Goal: Task Accomplishment & Management: Complete application form

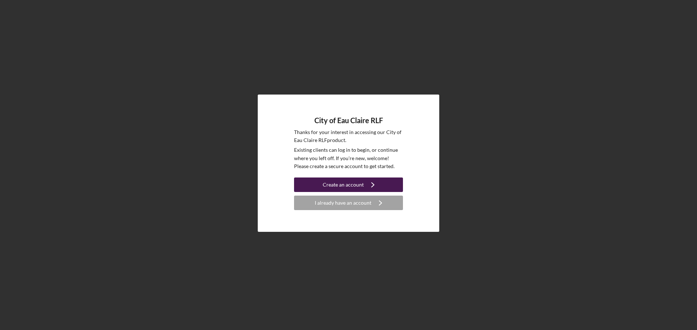
click at [369, 188] on icon "Icon/Navigate" at bounding box center [373, 185] width 18 height 18
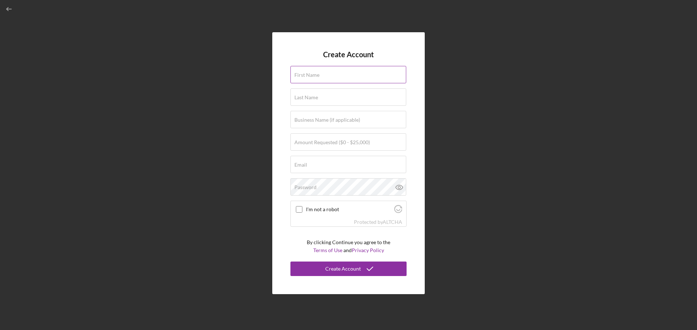
click at [314, 75] on label "First Name" at bounding box center [306, 75] width 25 height 6
click at [314, 75] on input "First Name" at bounding box center [348, 74] width 116 height 17
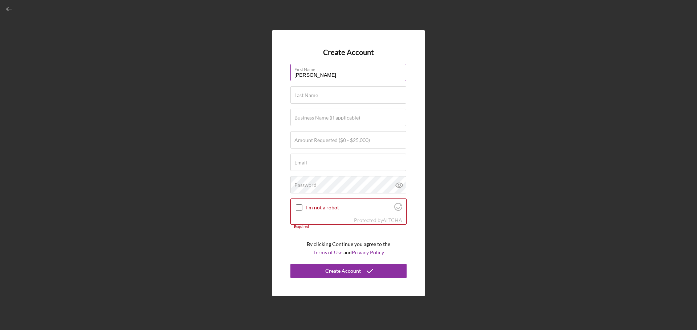
type input "[PERSON_NAME]"
type input "Her"
type input "Studio 98"
type input "$8,000"
type input "[EMAIL_ADDRESS][DOMAIN_NAME]"
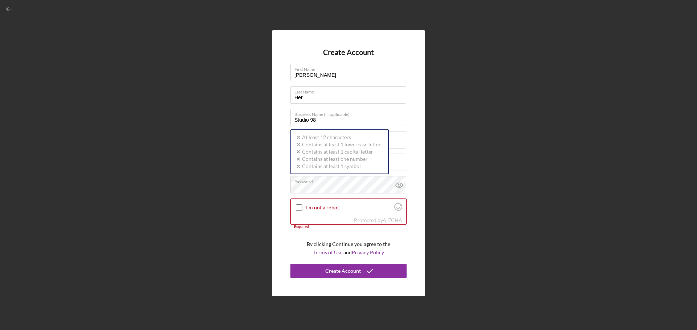
click at [231, 139] on div "Create Account First Name [PERSON_NAME] Last Name Her Business Name (if applica…" at bounding box center [348, 163] width 689 height 327
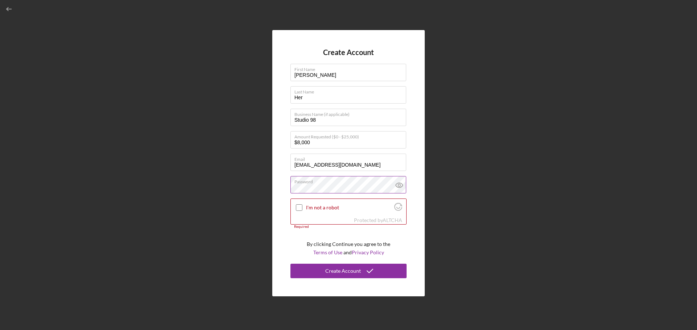
click at [400, 186] on icon at bounding box center [399, 185] width 2 height 2
click at [299, 208] on input "I'm not a robot" at bounding box center [299, 208] width 7 height 7
checkbox input "true"
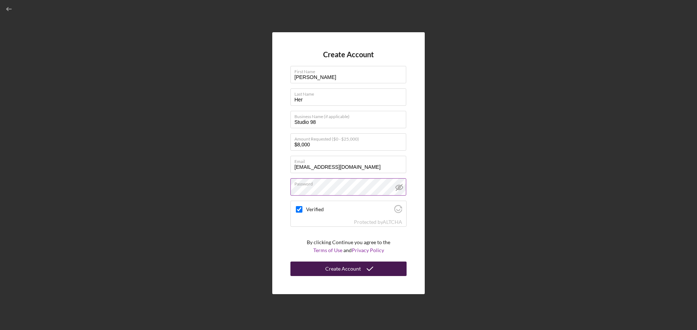
click at [378, 270] on button "Create Account" at bounding box center [348, 269] width 116 height 15
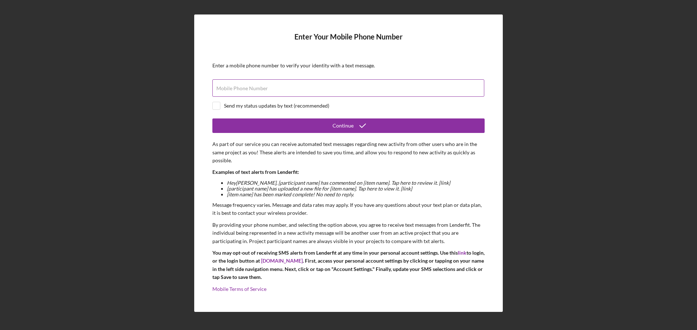
click at [303, 89] on input "Mobile Phone Number" at bounding box center [348, 87] width 272 height 17
type input "[PHONE_NUMBER]"
click at [288, 106] on div "Send my status updates by text (recommended)" at bounding box center [276, 106] width 105 height 6
checkbox input "true"
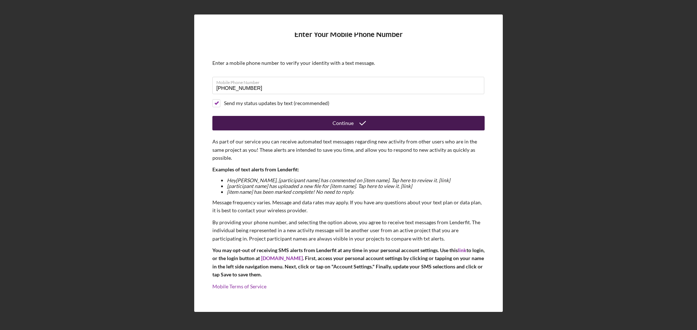
scroll to position [3, 0]
click at [362, 129] on icon "submit" at bounding box center [362, 123] width 18 height 18
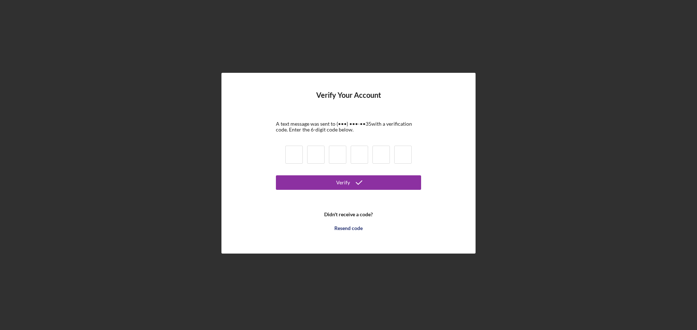
click at [287, 152] on input at bounding box center [293, 155] width 17 height 18
type input "0"
type input "3"
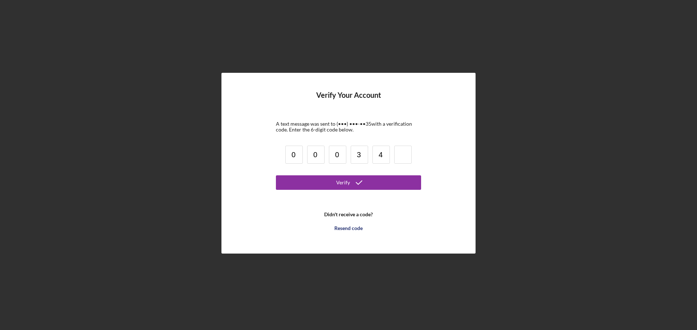
type input "4"
type input "7"
click at [332, 180] on button "Verify" at bounding box center [348, 183] width 145 height 15
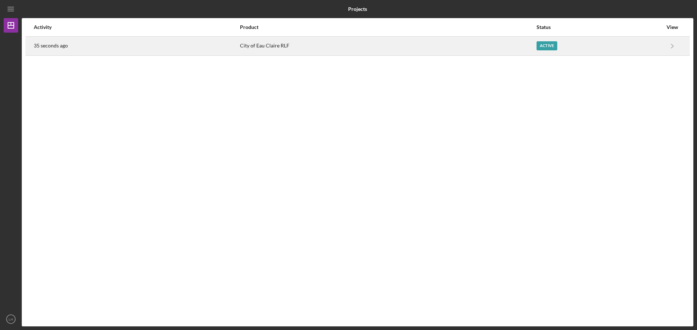
click at [373, 44] on div "City of Eau Claire RLF" at bounding box center [388, 46] width 296 height 18
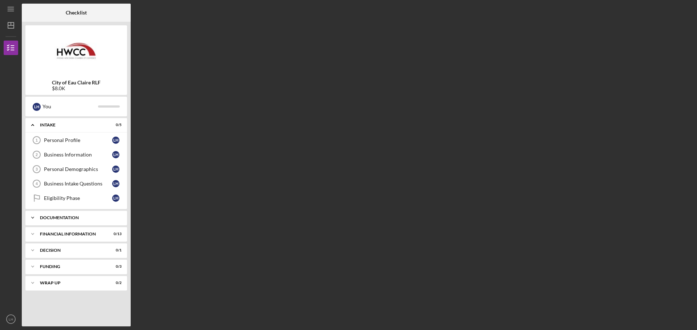
click at [72, 216] on div "Documentation" at bounding box center [79, 218] width 78 height 4
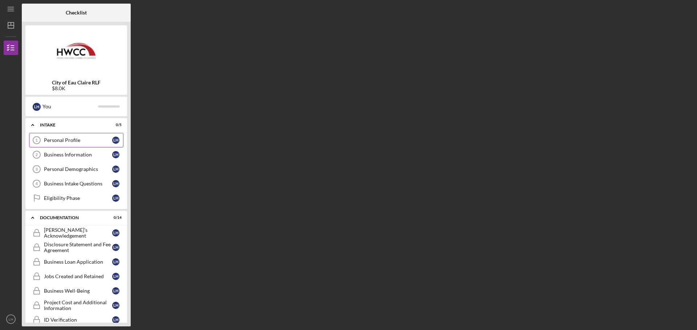
click at [62, 140] on div "Personal Profile" at bounding box center [78, 140] width 68 height 6
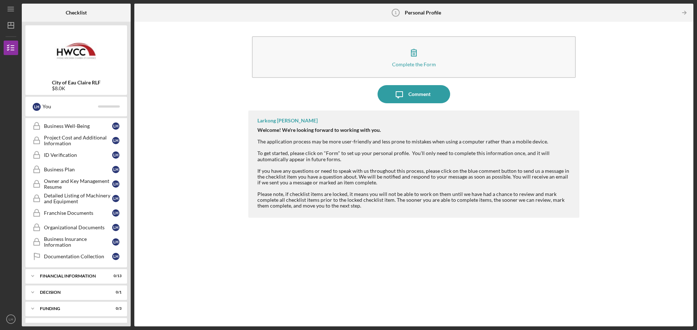
scroll to position [178, 0]
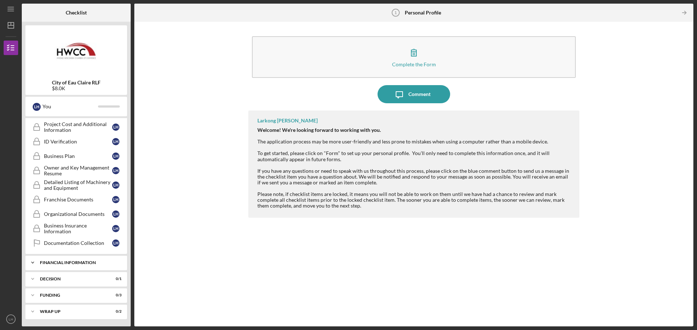
click at [78, 264] on div "Financial Information" at bounding box center [79, 263] width 78 height 4
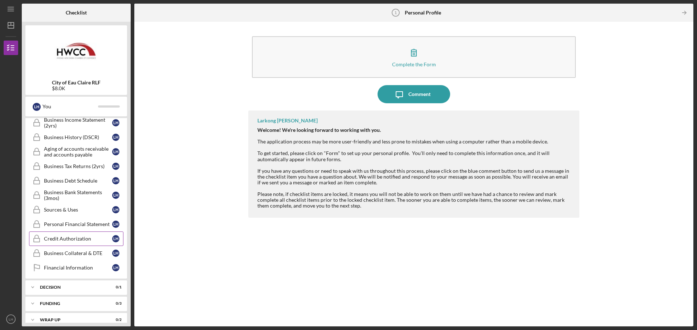
scroll to position [371, 0]
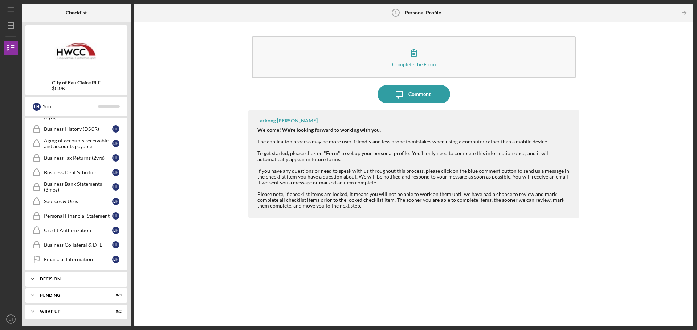
click at [67, 278] on div "Decision" at bounding box center [79, 279] width 78 height 4
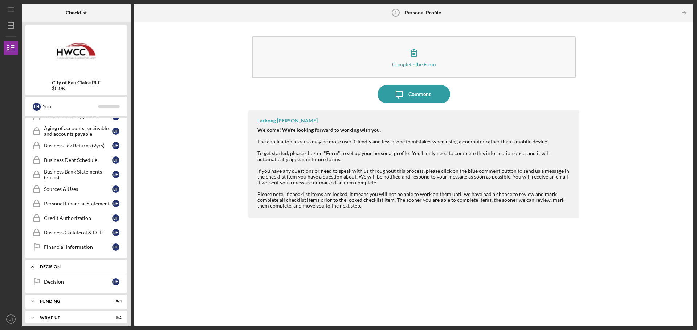
scroll to position [390, 0]
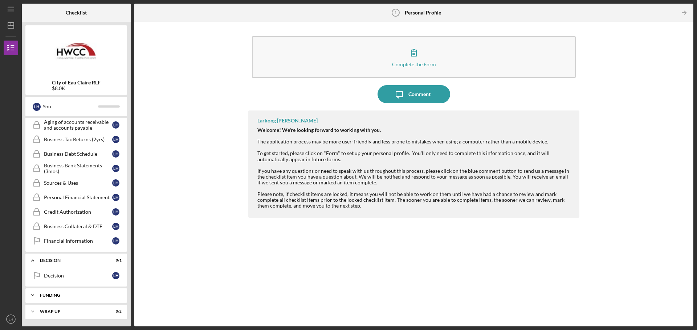
click at [69, 299] on div "Icon/Expander Funding 0 / 3" at bounding box center [76, 295] width 102 height 15
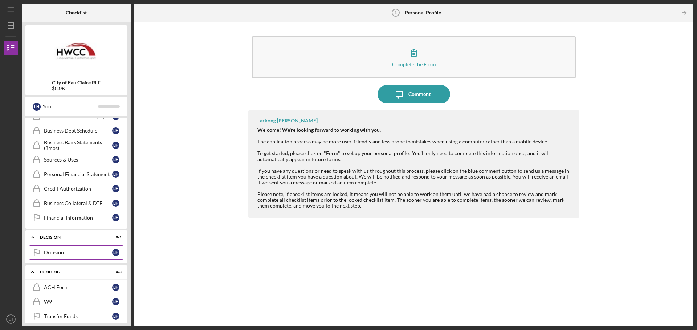
scroll to position [437, 0]
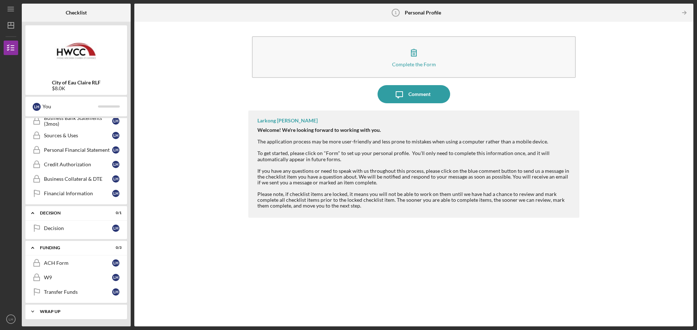
click at [65, 309] on div "Icon/Expander Wrap Up 0 / 2" at bounding box center [76, 312] width 102 height 15
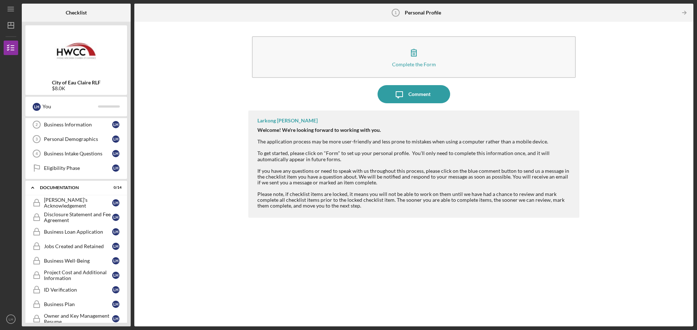
scroll to position [0, 0]
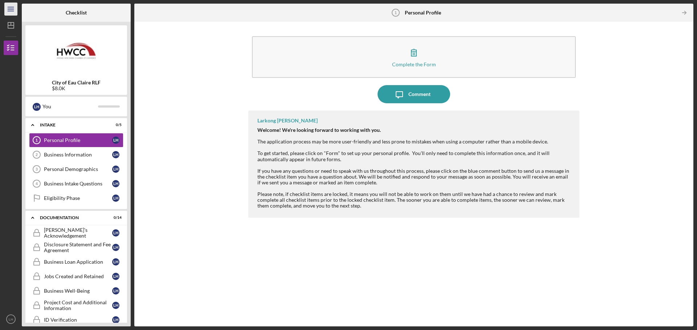
click at [11, 10] on icon "Icon/Menu" at bounding box center [11, 9] width 16 height 16
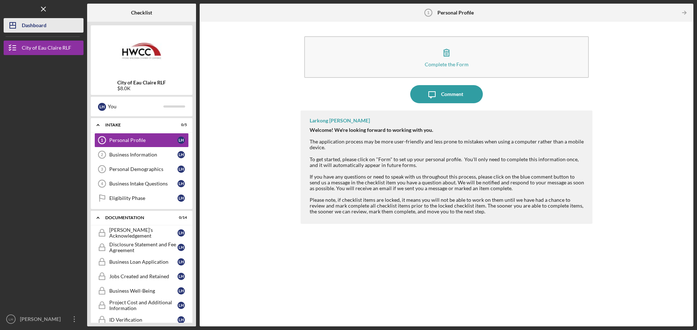
click at [40, 26] on div "Dashboard" at bounding box center [34, 26] width 25 height 16
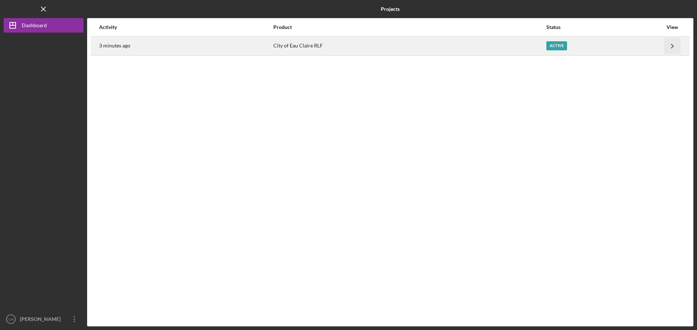
click at [674, 48] on icon "Icon/Navigate" at bounding box center [672, 46] width 16 height 16
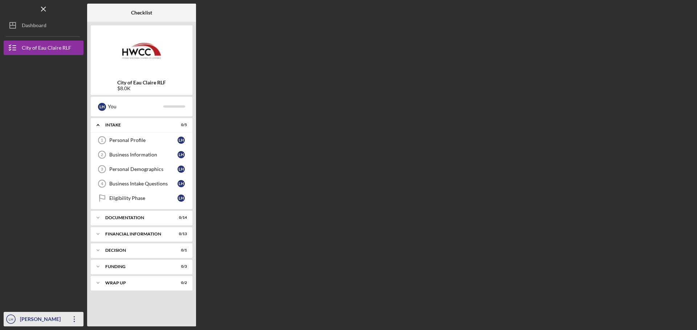
click at [74, 316] on icon "Icon/Overflow" at bounding box center [74, 320] width 18 height 18
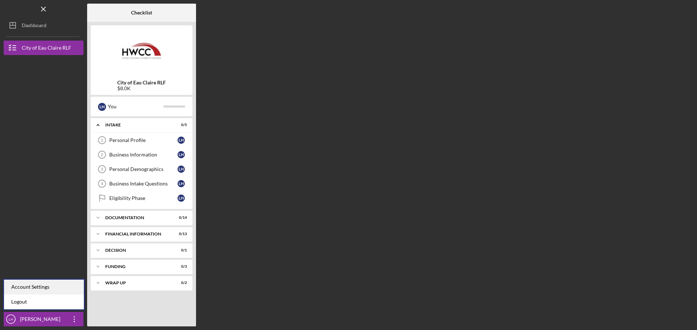
click at [54, 290] on div "Account Settings" at bounding box center [44, 287] width 80 height 15
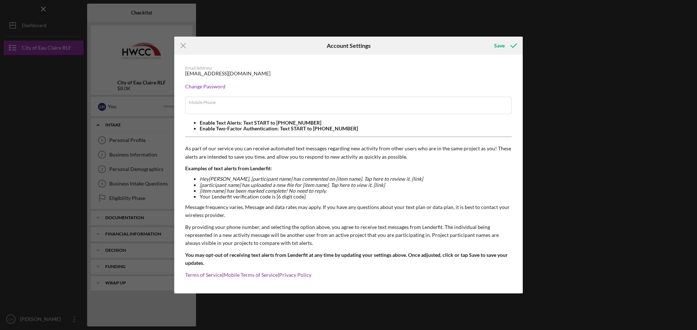
type input "[PHONE_NUMBER]"
click at [180, 45] on icon "Icon/Menu Close" at bounding box center [183, 46] width 18 height 18
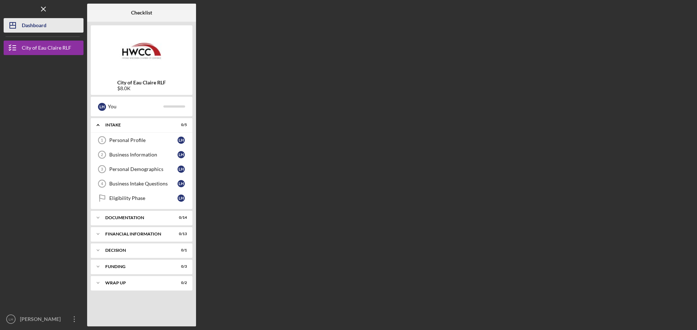
click at [13, 27] on icon "Icon/Dashboard" at bounding box center [13, 25] width 18 height 18
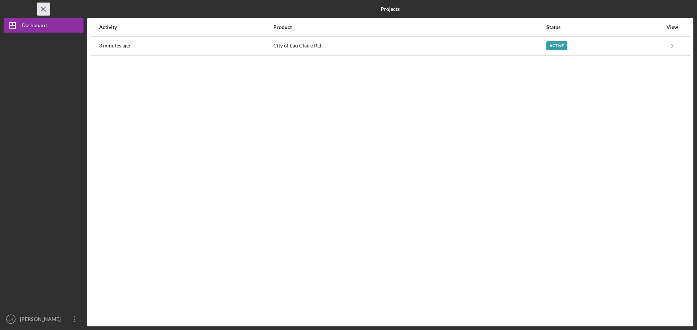
click at [45, 9] on icon "Icon/Menu Close" at bounding box center [44, 9] width 16 height 16
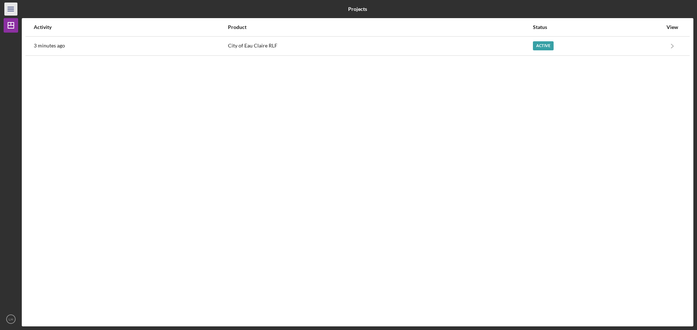
click at [16, 9] on icon "Icon/Menu" at bounding box center [11, 9] width 16 height 16
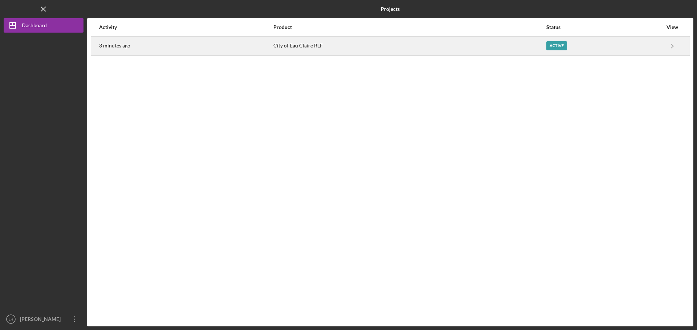
click at [208, 47] on div "3 minutes ago" at bounding box center [185, 46] width 173 height 18
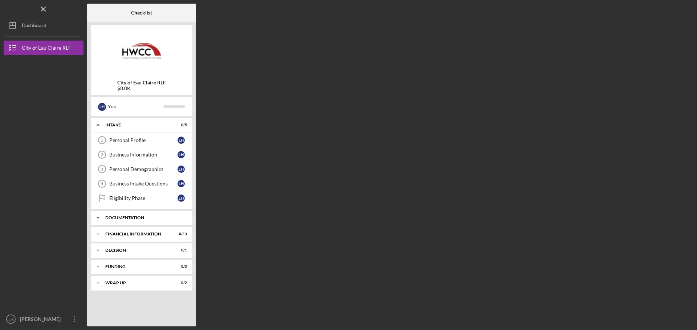
click at [137, 223] on div "Icon/Expander Documentation 0 / 14" at bounding box center [142, 218] width 102 height 15
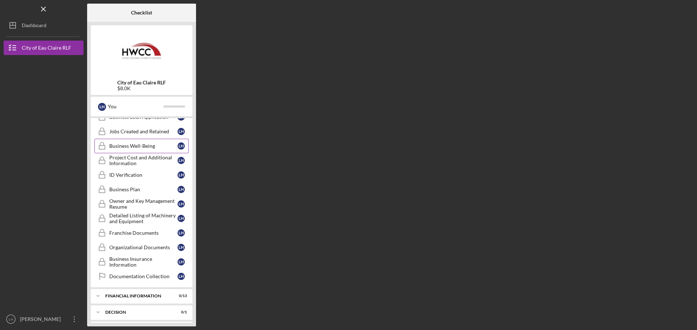
scroll to position [178, 0]
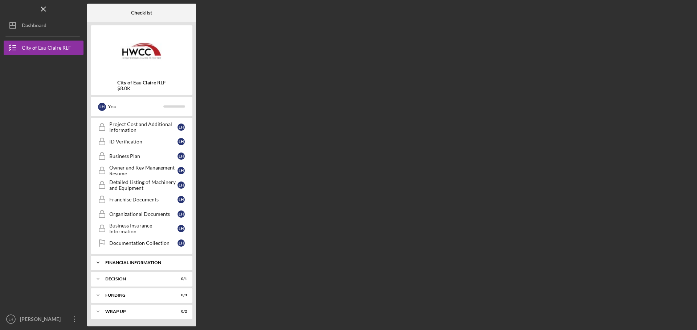
click at [151, 258] on div "Icon/Expander Financial Information 0 / 13" at bounding box center [142, 263] width 102 height 15
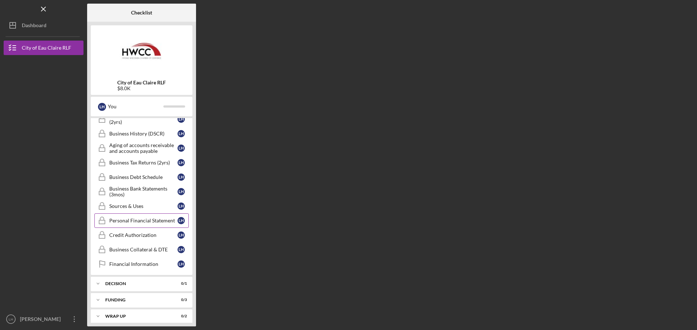
scroll to position [371, 0]
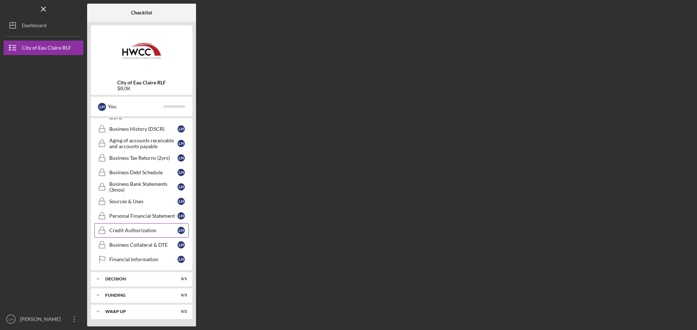
click at [137, 227] on link "Credit Authorization Credit Authorization L H" at bounding box center [141, 230] width 94 height 15
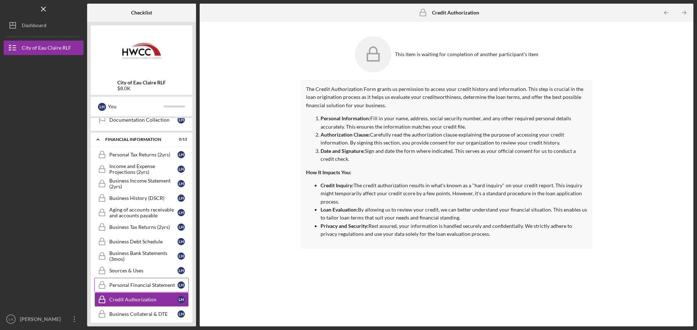
scroll to position [299, 0]
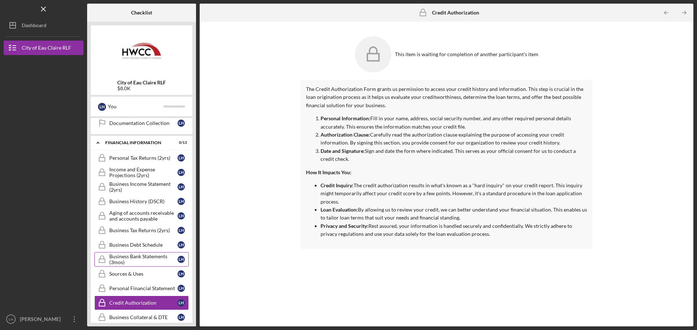
click at [141, 261] on div "Business Bank Statements (3mos)" at bounding box center [143, 260] width 68 height 12
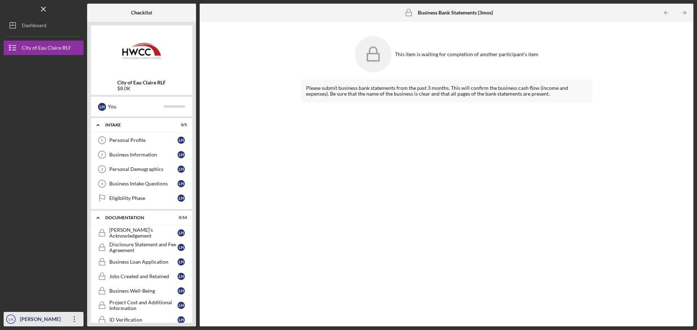
click at [72, 321] on icon "Icon/Overflow" at bounding box center [74, 320] width 18 height 18
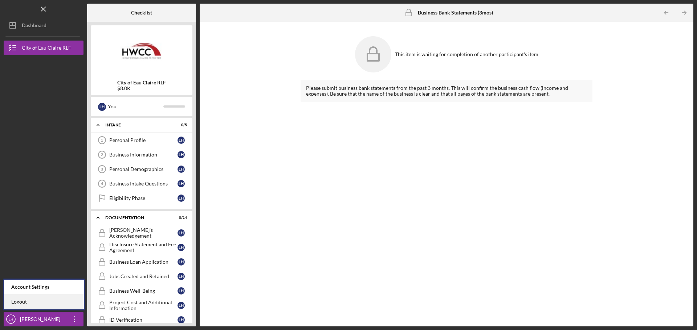
click at [40, 300] on link "Logout" at bounding box center [44, 302] width 80 height 15
